Goal: Information Seeking & Learning: Check status

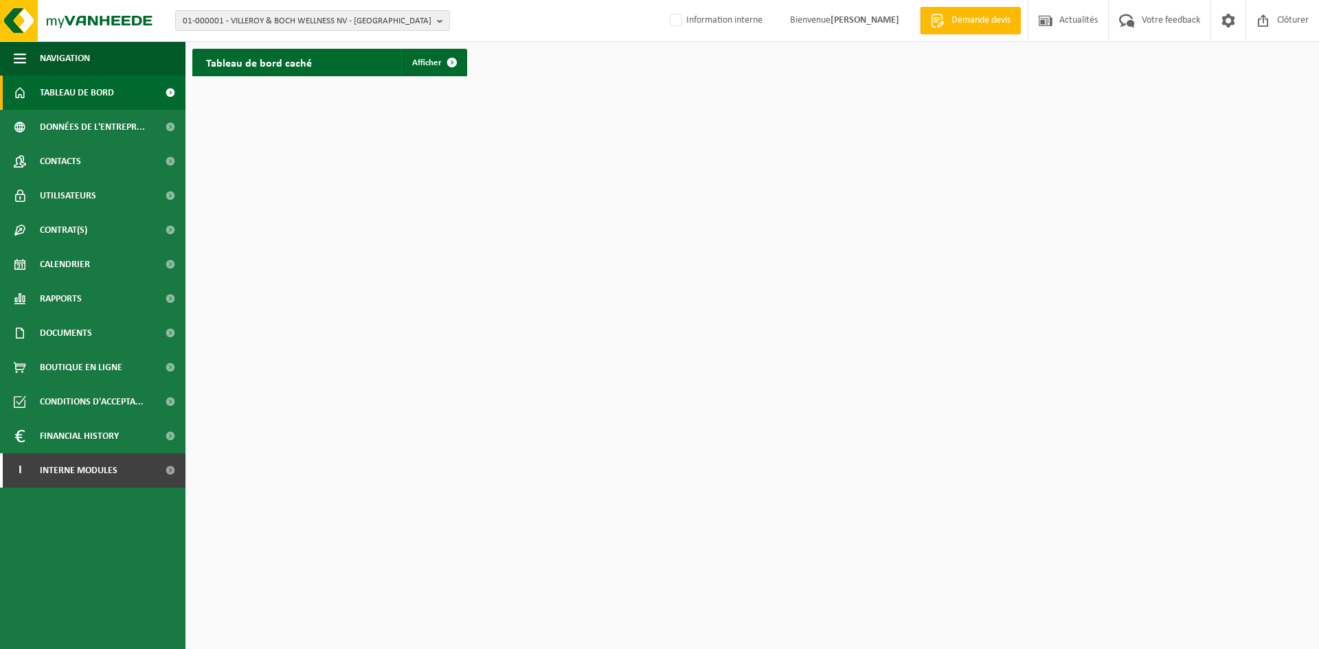
click at [115, 102] on link "Tableau de bord" at bounding box center [92, 93] width 185 height 34
click at [111, 306] on link "Rapports" at bounding box center [92, 299] width 185 height 34
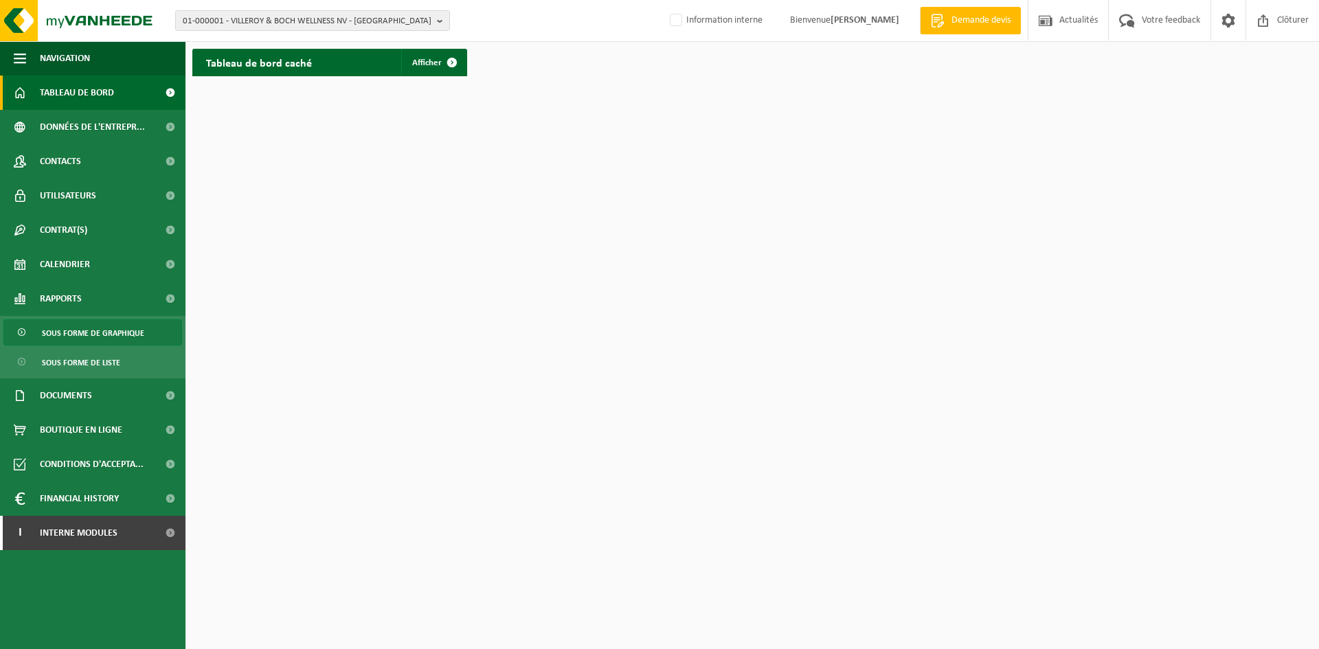
click at [109, 333] on span "Sous forme de graphique" at bounding box center [93, 333] width 102 height 26
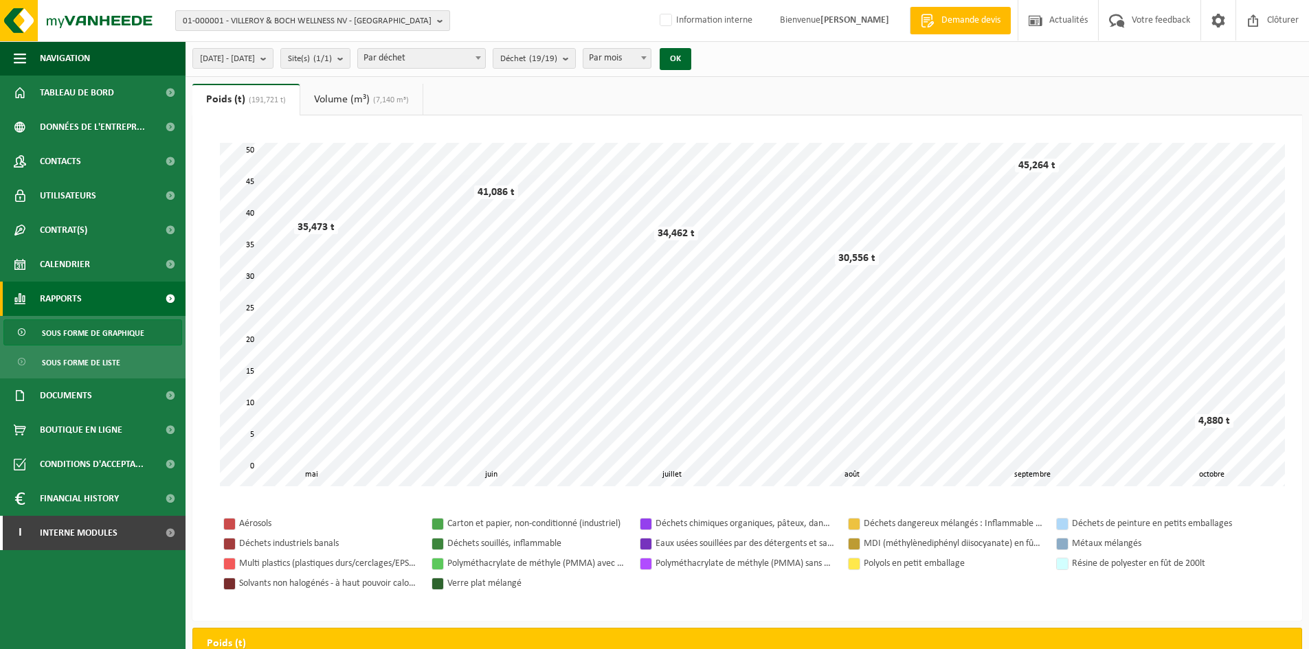
click at [319, 16] on span "01-000001 - VILLEROY & BOCH WELLNESS NV - ROESELARE" at bounding box center [307, 21] width 249 height 21
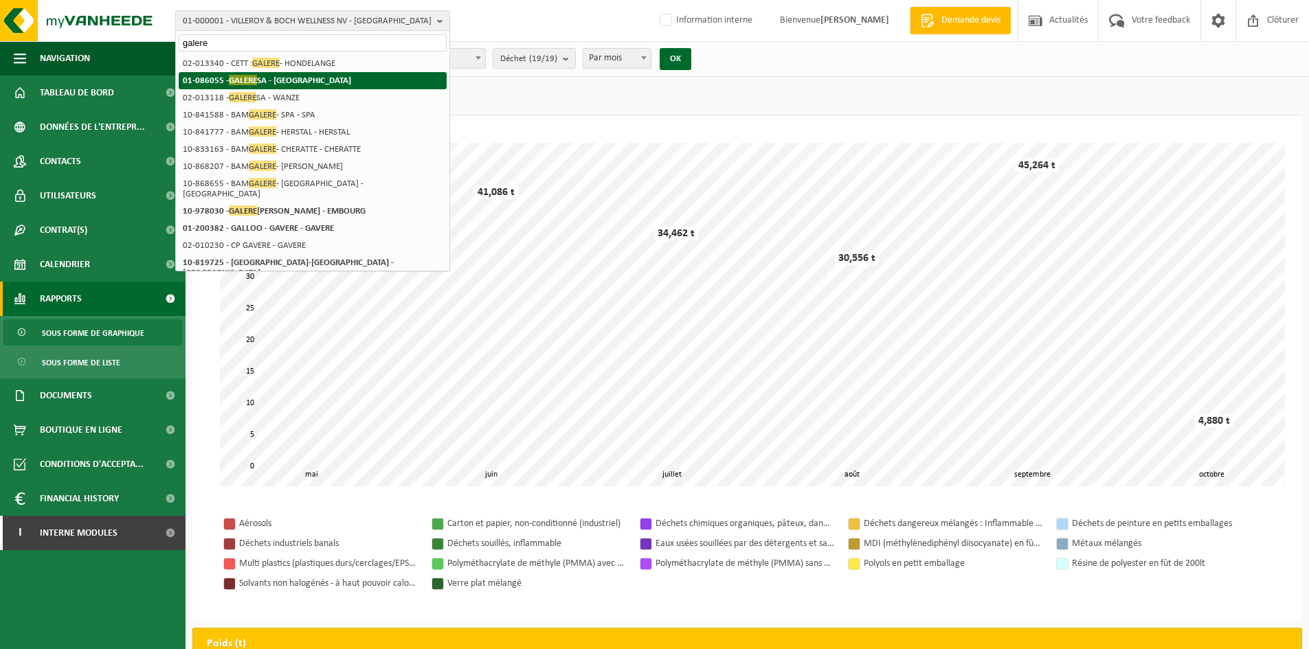
type input "galere"
click at [258, 80] on strong "01-086055 - GALERE SA - EMBOURG" at bounding box center [267, 80] width 168 height 10
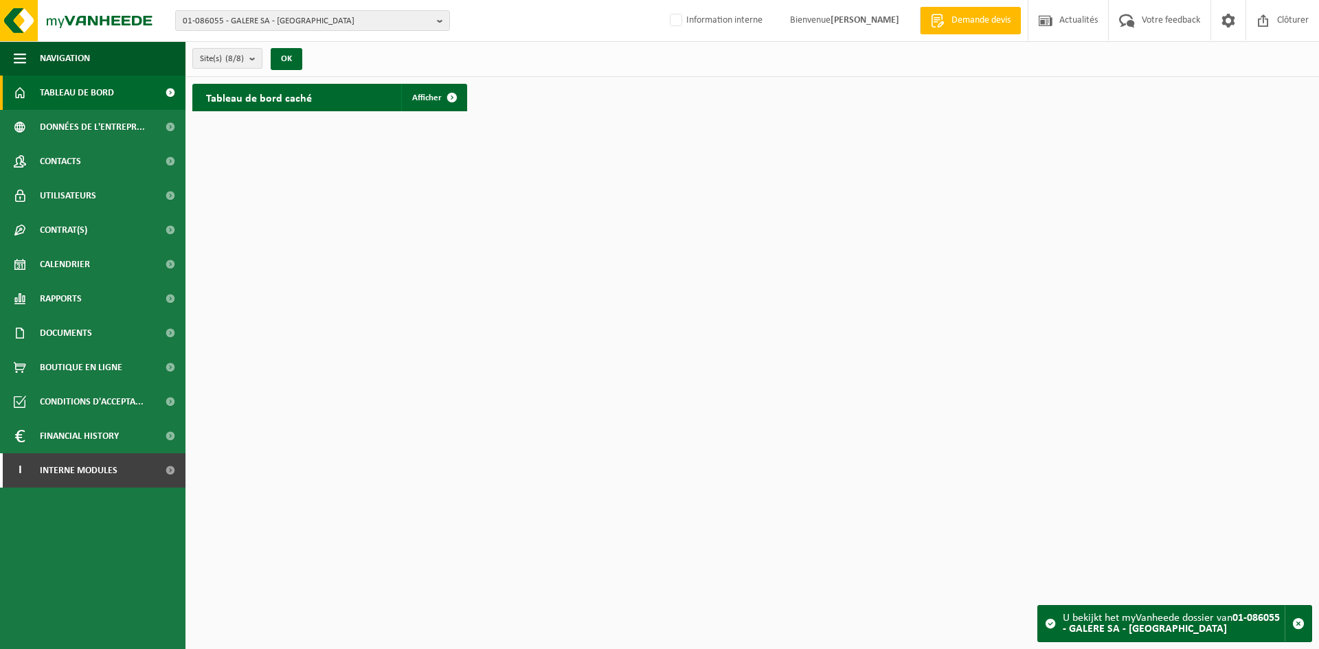
click at [258, 60] on b "submit" at bounding box center [255, 58] width 12 height 19
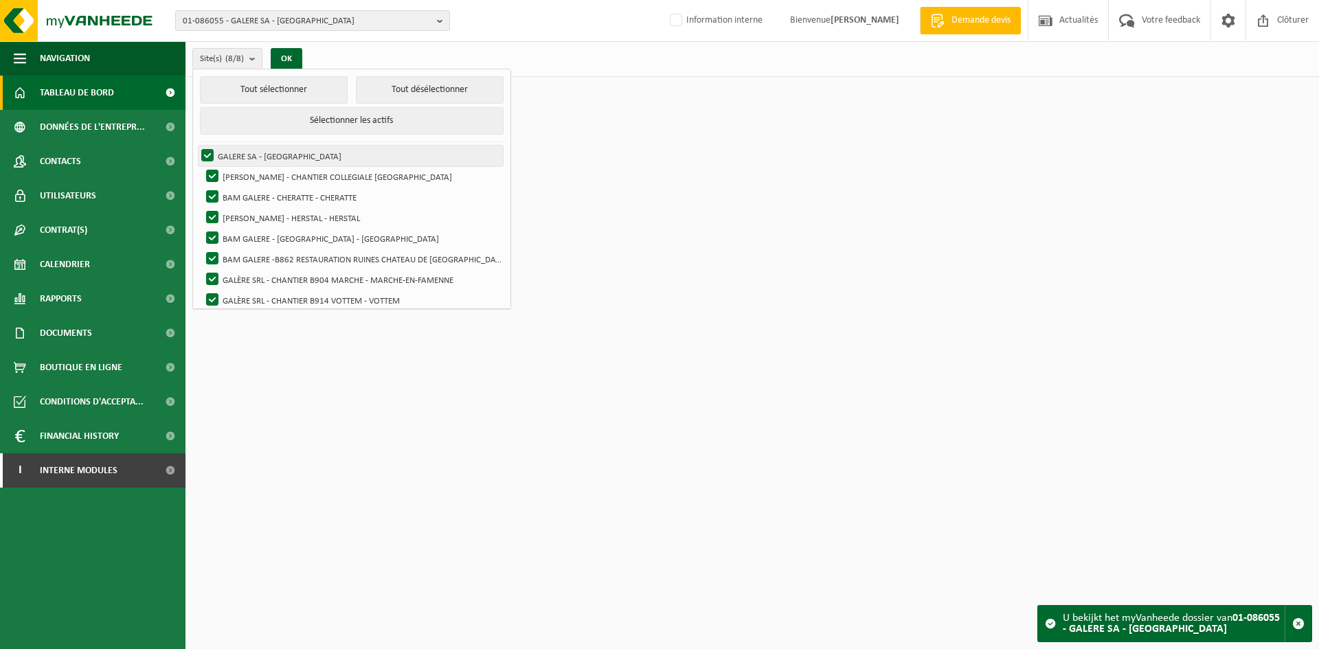
click at [207, 152] on label "GALERE SA - [GEOGRAPHIC_DATA]" at bounding box center [351, 156] width 304 height 21
click at [196, 146] on input "GALERE SA - [GEOGRAPHIC_DATA]" at bounding box center [196, 145] width 1 height 1
checkbox input "false"
click at [436, 89] on button "Tout désélectionner" at bounding box center [430, 89] width 148 height 27
checkbox input "false"
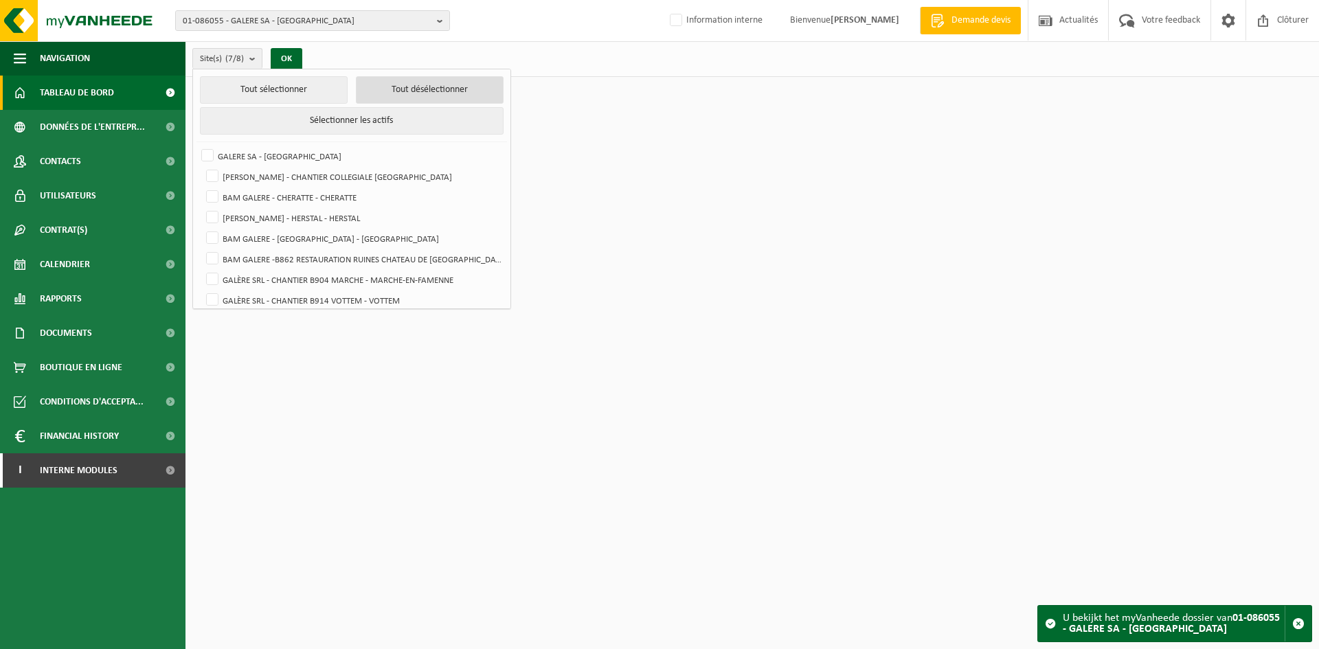
checkbox input "false"
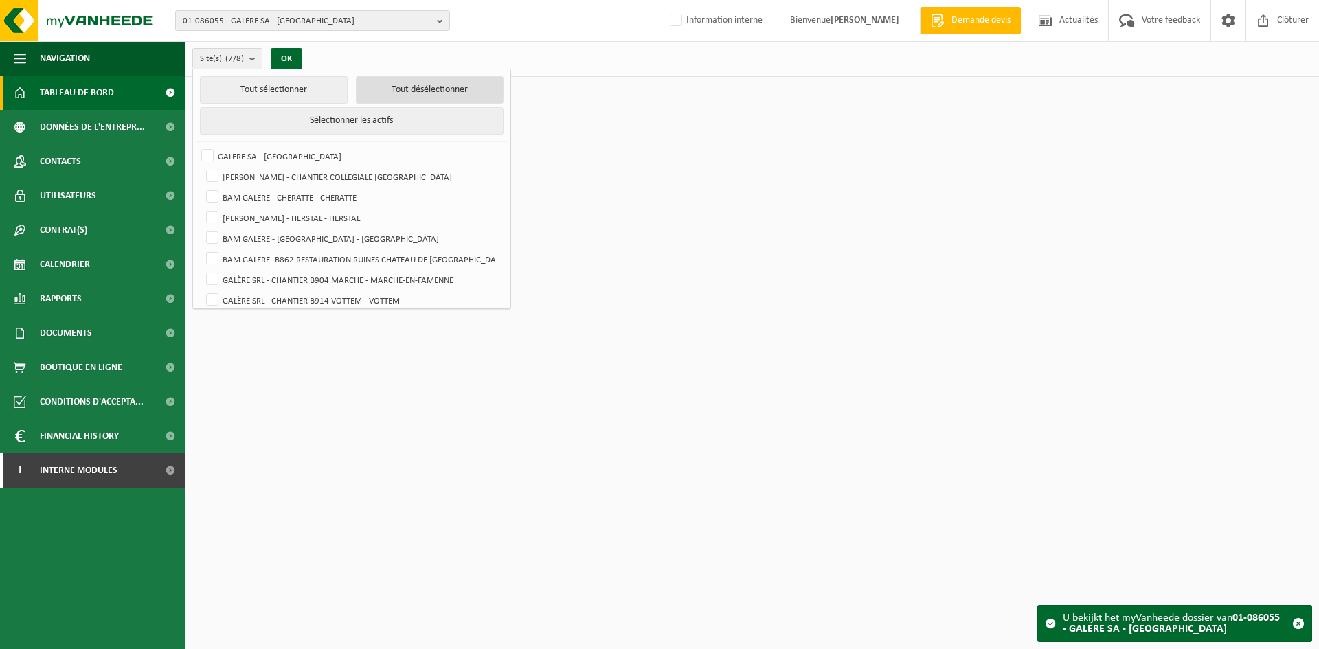
checkbox input "false"
click at [212, 280] on label "GALÈRE SRL - CHANTIER B904 MARCHE - MARCHE-EN-FAMENNE" at bounding box center [353, 279] width 300 height 21
click at [201, 269] on input "GALÈRE SRL - CHANTIER B904 MARCHE - MARCHE-EN-FAMENNE" at bounding box center [201, 269] width 1 height 1
checkbox input "true"
click at [282, 54] on button "OK" at bounding box center [287, 59] width 32 height 22
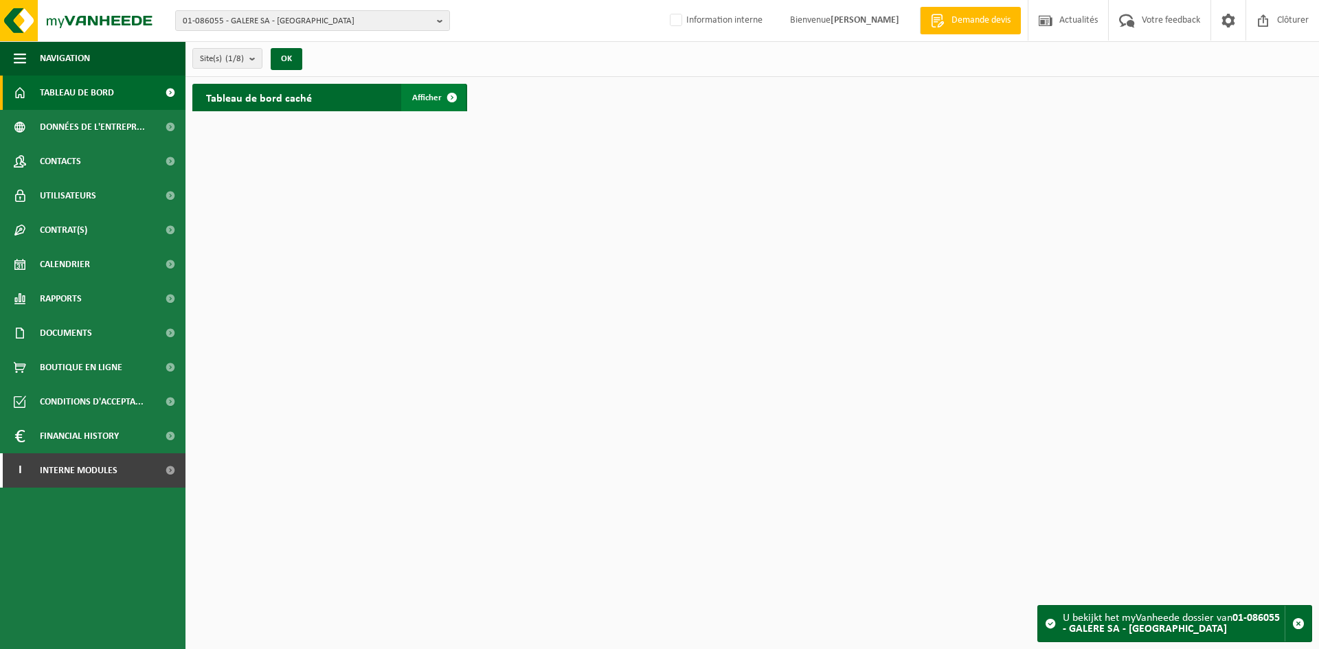
click at [439, 106] on span at bounding box center [451, 97] width 27 height 27
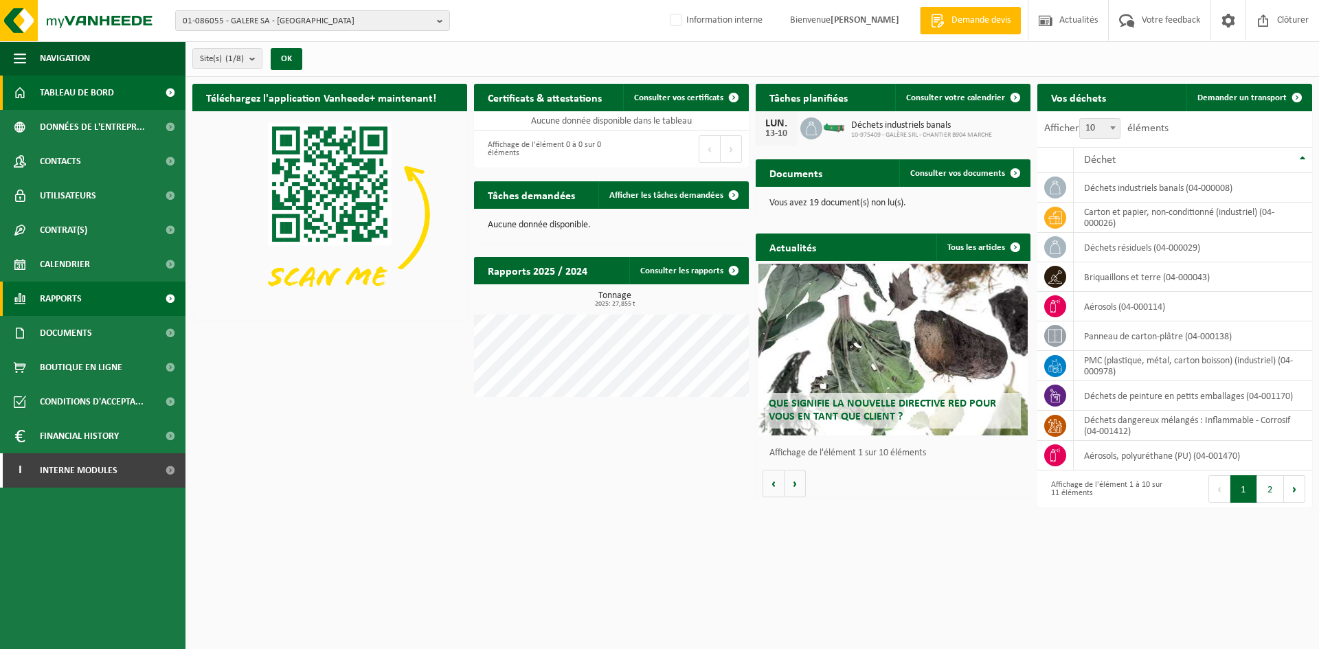
click at [104, 300] on link "Rapports" at bounding box center [92, 299] width 185 height 34
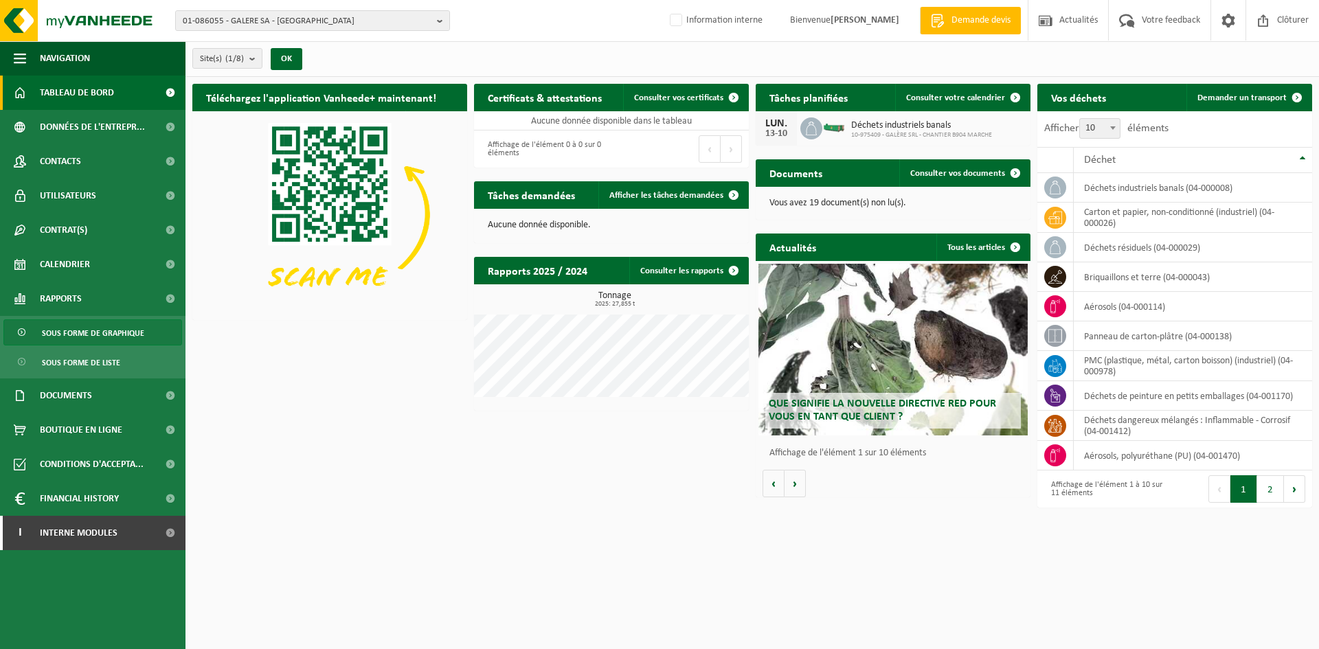
click at [115, 334] on span "Sous forme de graphique" at bounding box center [93, 333] width 102 height 26
